Goal: Transaction & Acquisition: Purchase product/service

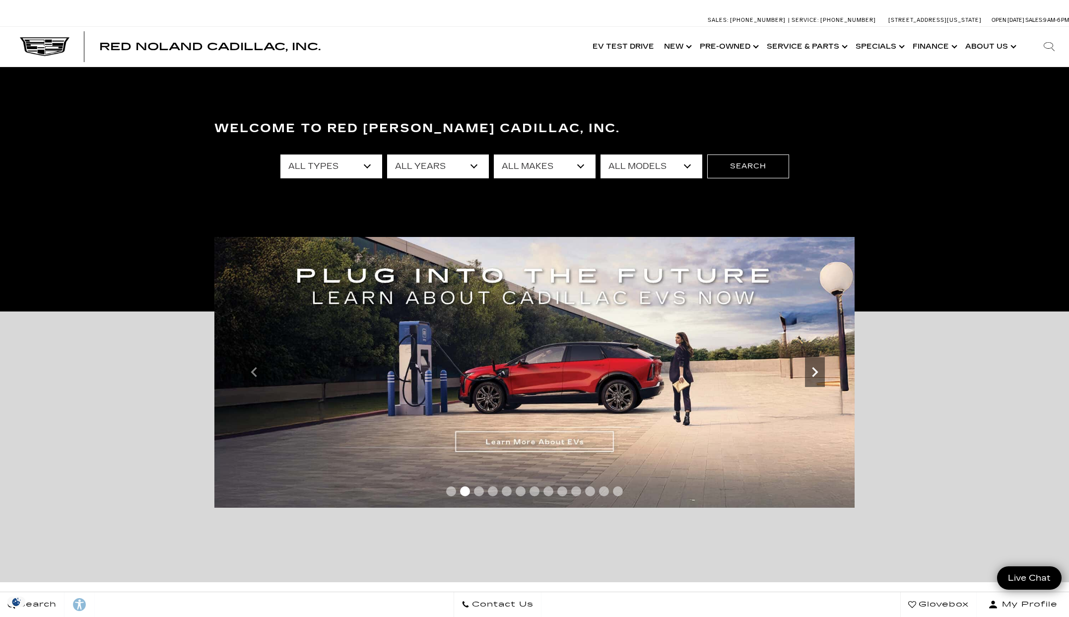
click at [816, 367] on icon "Next slide" at bounding box center [815, 372] width 20 height 20
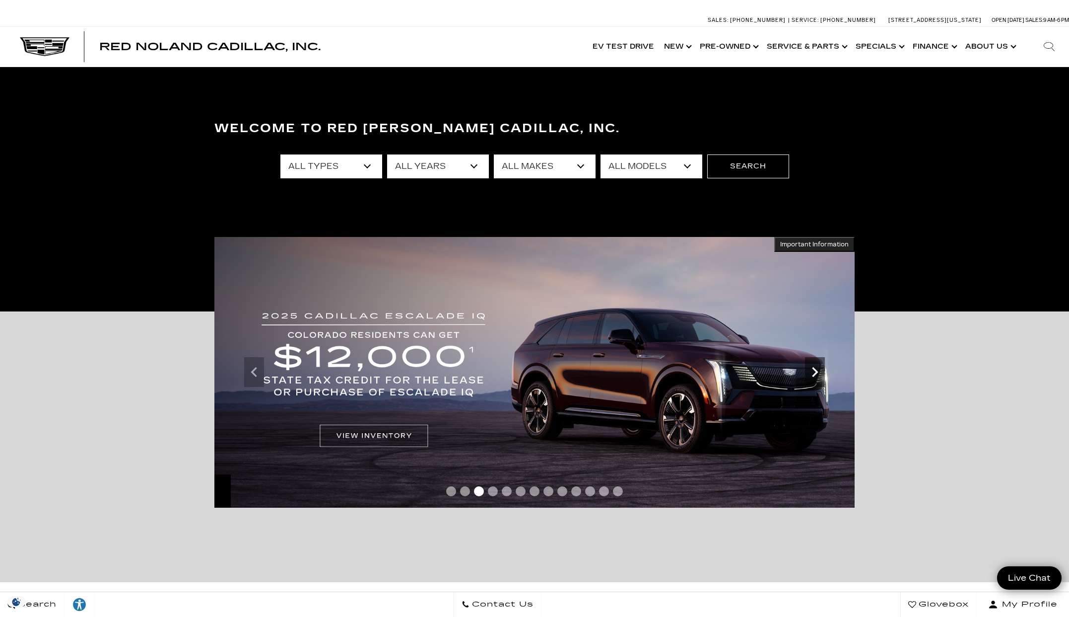
click at [818, 376] on icon "Next slide" at bounding box center [815, 372] width 20 height 20
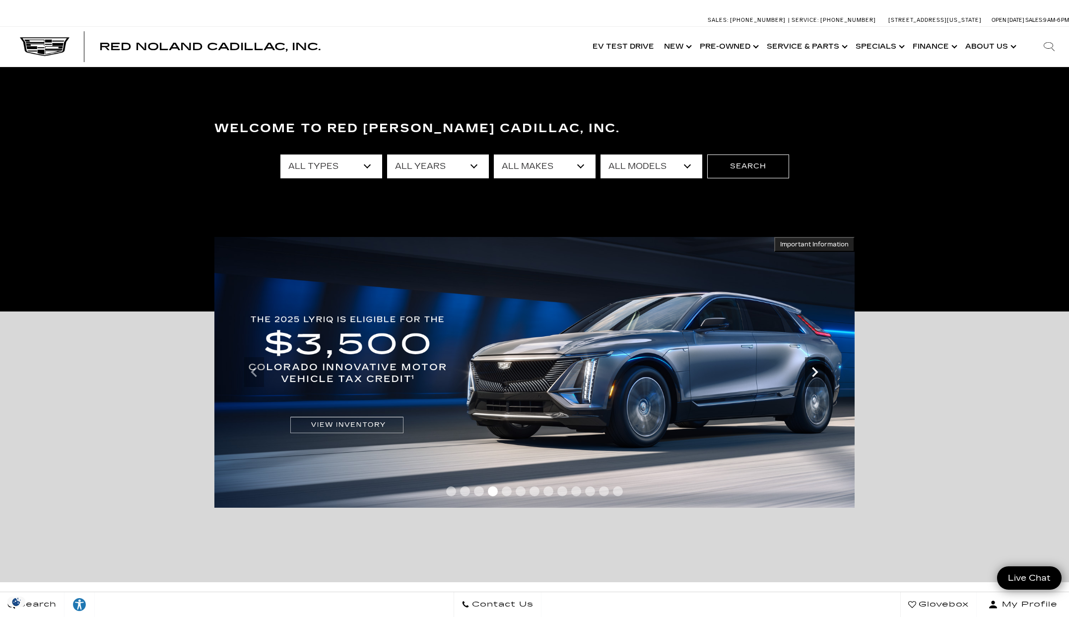
click at [817, 373] on icon "Next slide" at bounding box center [815, 372] width 6 height 10
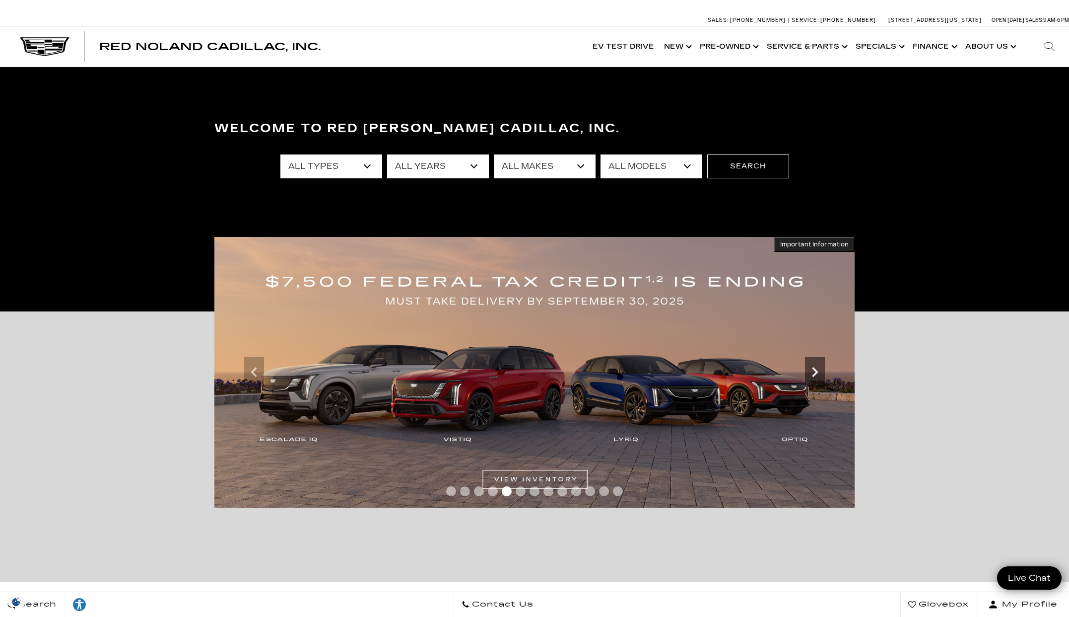
click at [814, 369] on icon "Next slide" at bounding box center [815, 372] width 6 height 10
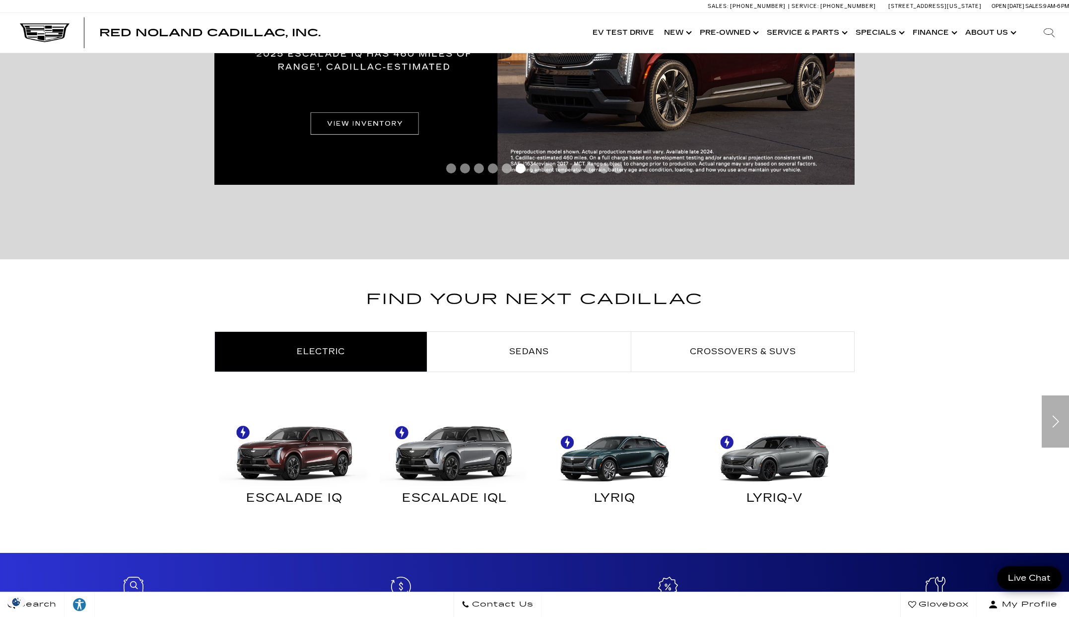
scroll to position [323, 0]
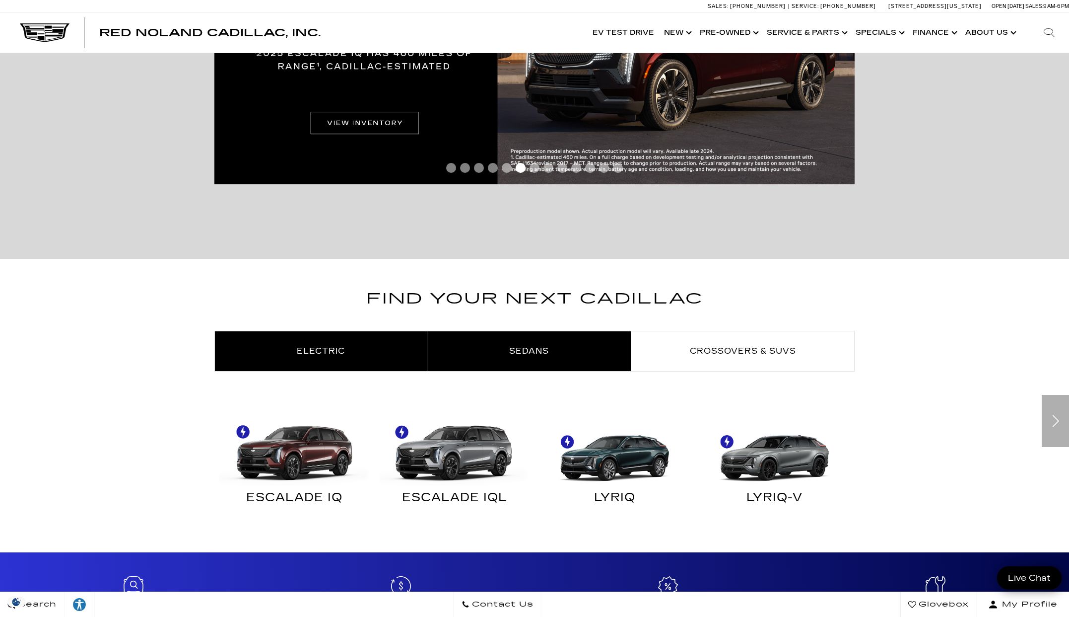
click at [572, 347] on link "Sedans" at bounding box center [529, 351] width 204 height 40
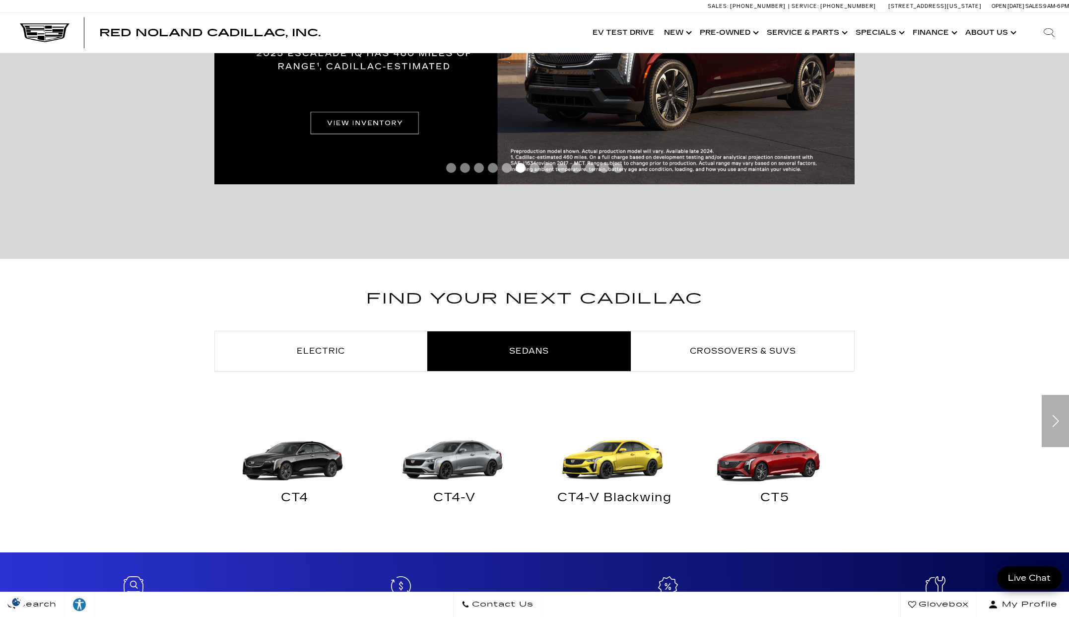
click at [789, 458] on img "Sedans" at bounding box center [773, 447] width 150 height 75
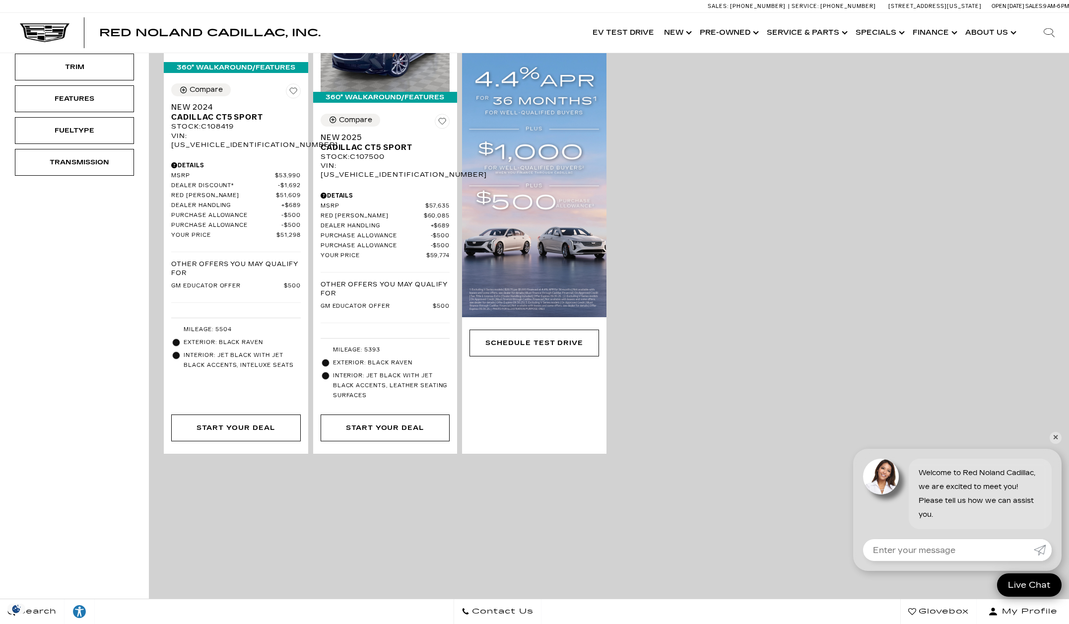
scroll to position [461, 0]
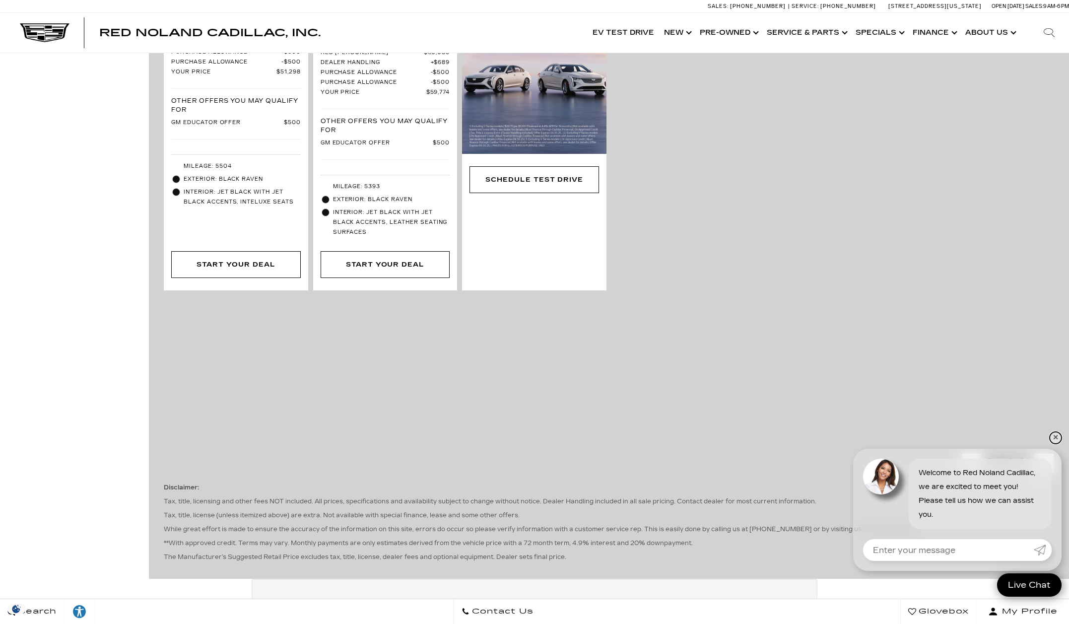
click at [1058, 435] on link "✕" at bounding box center [1056, 438] width 12 height 12
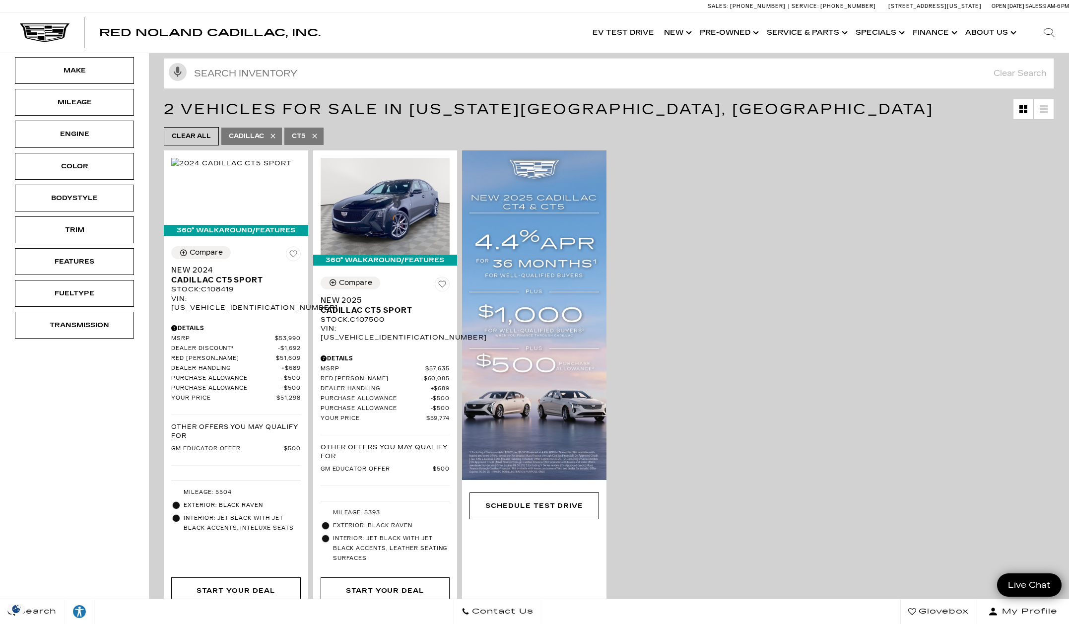
scroll to position [124, 0]
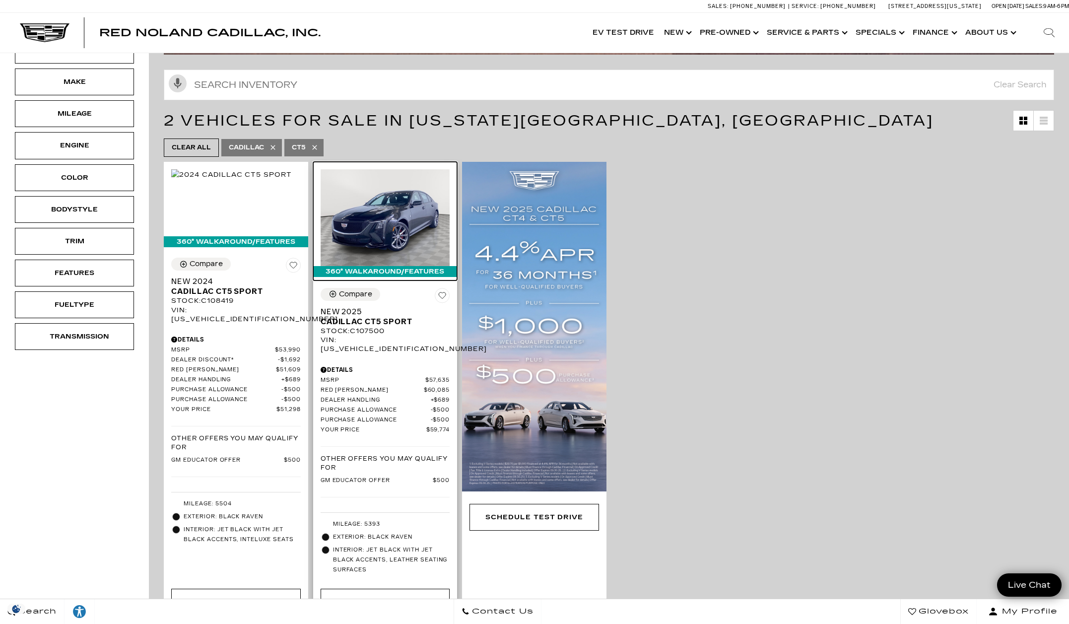
click at [385, 222] on img at bounding box center [386, 217] width 130 height 97
